Goal: Task Accomplishment & Management: Manage account settings

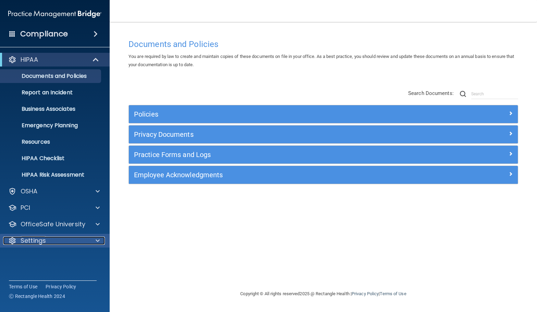
click at [101, 240] on div at bounding box center [96, 241] width 17 height 8
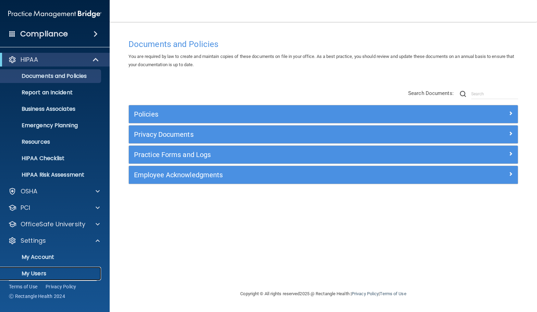
click at [81, 271] on p "My Users" at bounding box center [51, 273] width 94 height 7
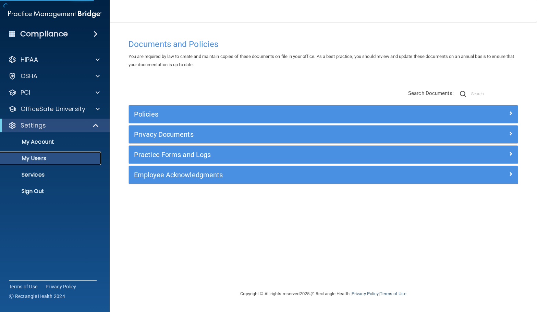
select select "20"
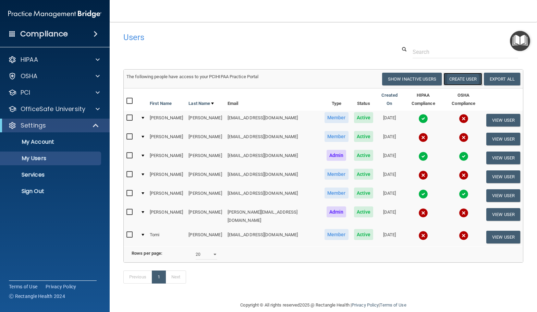
click at [453, 78] on button "Create User" at bounding box center [463, 79] width 39 height 13
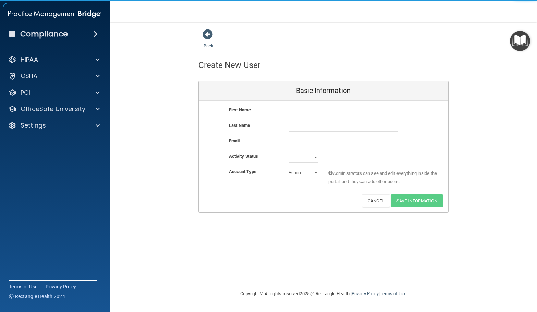
click at [293, 110] on input "text" at bounding box center [343, 111] width 109 height 10
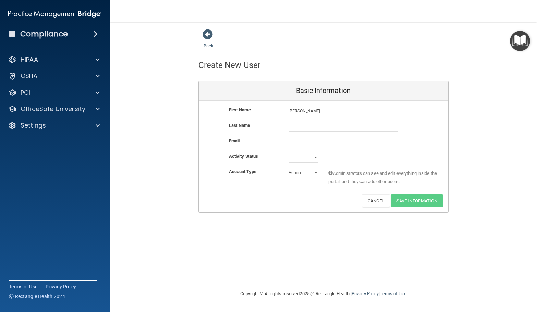
type input "[PERSON_NAME]"
click at [293, 123] on input "text" at bounding box center [343, 126] width 109 height 10
click at [290, 126] on input "text" at bounding box center [343, 126] width 109 height 10
type input "Alshaeer"
click at [290, 143] on input "email" at bounding box center [343, 142] width 109 height 10
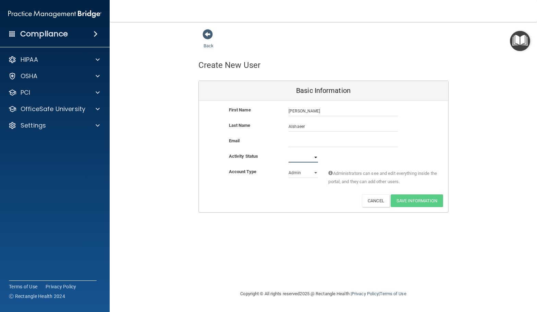
click at [297, 156] on select "Active Inactive" at bounding box center [303, 157] width 29 height 10
select select "active"
click at [289, 152] on select "Active Inactive" at bounding box center [303, 157] width 29 height 10
click at [315, 173] on select "Admin Member" at bounding box center [303, 173] width 29 height 10
select select "practice_member"
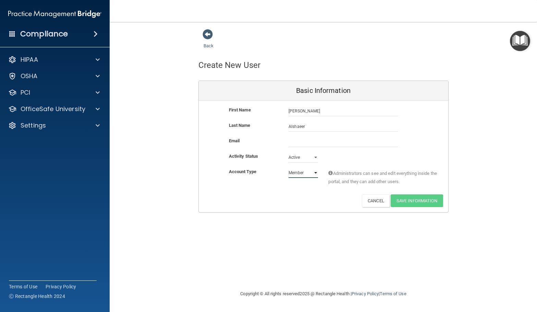
click at [289, 168] on select "Admin Member" at bounding box center [303, 173] width 29 height 10
click at [294, 141] on input "email" at bounding box center [343, 142] width 109 height 10
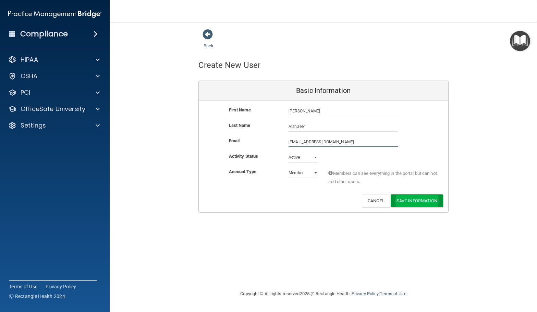
type input "mustafaalshaeer2@gmail.com"
click at [405, 199] on button "Save Information" at bounding box center [417, 202] width 52 height 13
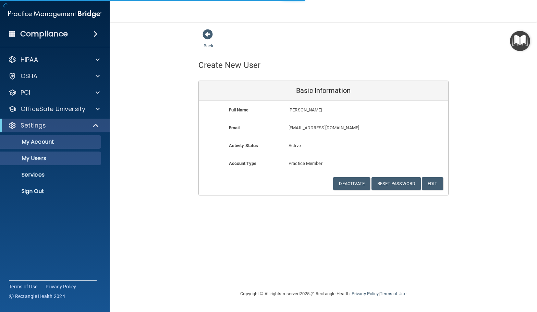
select select "20"
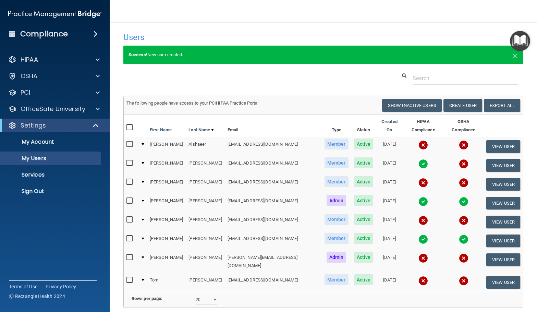
click at [129, 142] on input "checkbox" at bounding box center [131, 144] width 8 height 5
checkbox input "true"
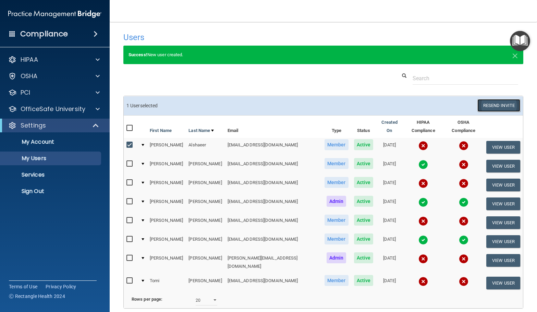
click at [487, 103] on button "Resend Invite" at bounding box center [499, 105] width 43 height 13
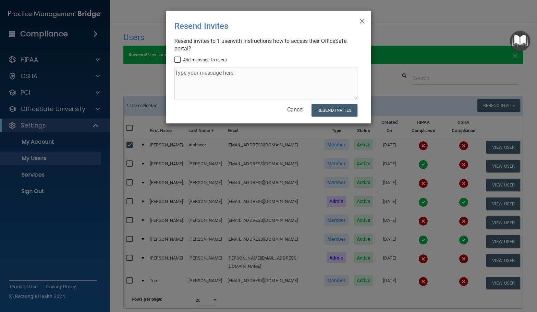
click at [179, 60] on input "Add message to users" at bounding box center [179, 59] width 8 height 5
checkbox input "true"
click at [194, 76] on textarea at bounding box center [266, 84] width 183 height 32
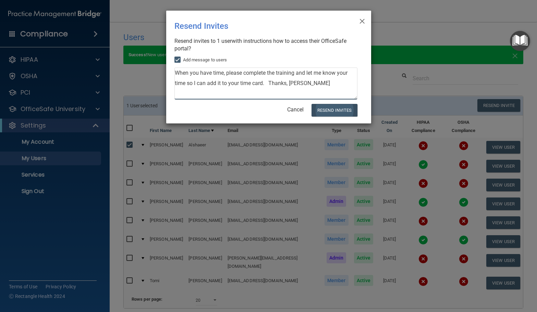
type textarea "When you have time, please complete the training and let me know your time so I…"
click at [331, 107] on button "Resend Invites" at bounding box center [335, 110] width 46 height 13
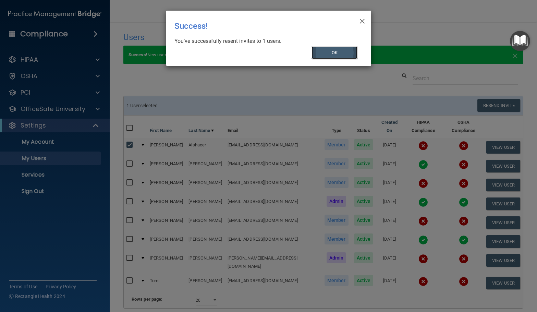
click at [345, 50] on button "OK" at bounding box center [335, 52] width 46 height 13
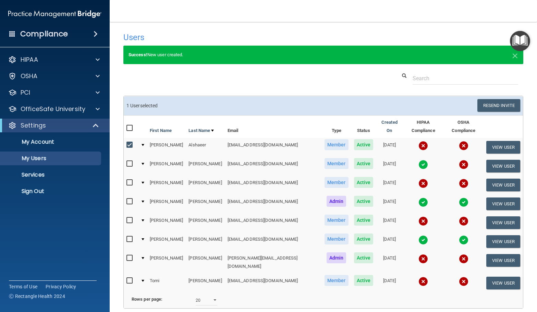
click at [129, 142] on input "checkbox" at bounding box center [131, 144] width 8 height 5
checkbox input "false"
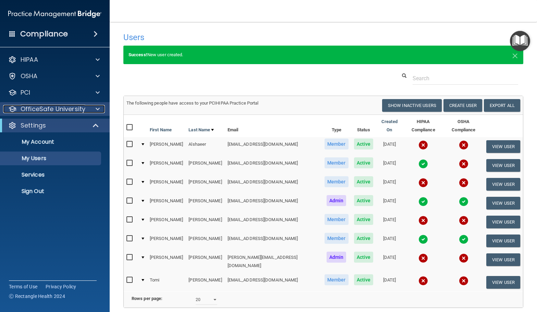
click at [98, 110] on span at bounding box center [98, 109] width 4 height 8
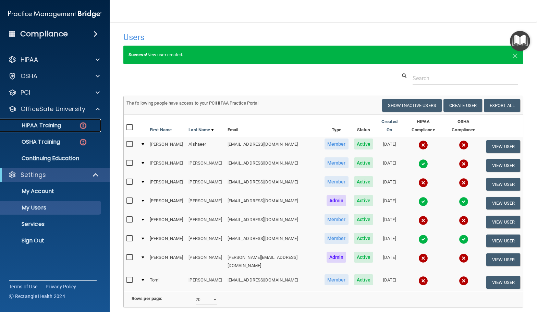
click at [62, 125] on div "HIPAA Training" at bounding box center [51, 125] width 94 height 7
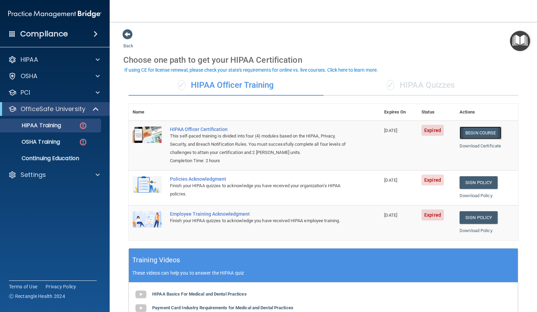
click at [481, 132] on link "Begin Course" at bounding box center [481, 133] width 42 height 13
